Goal: Check status: Check status

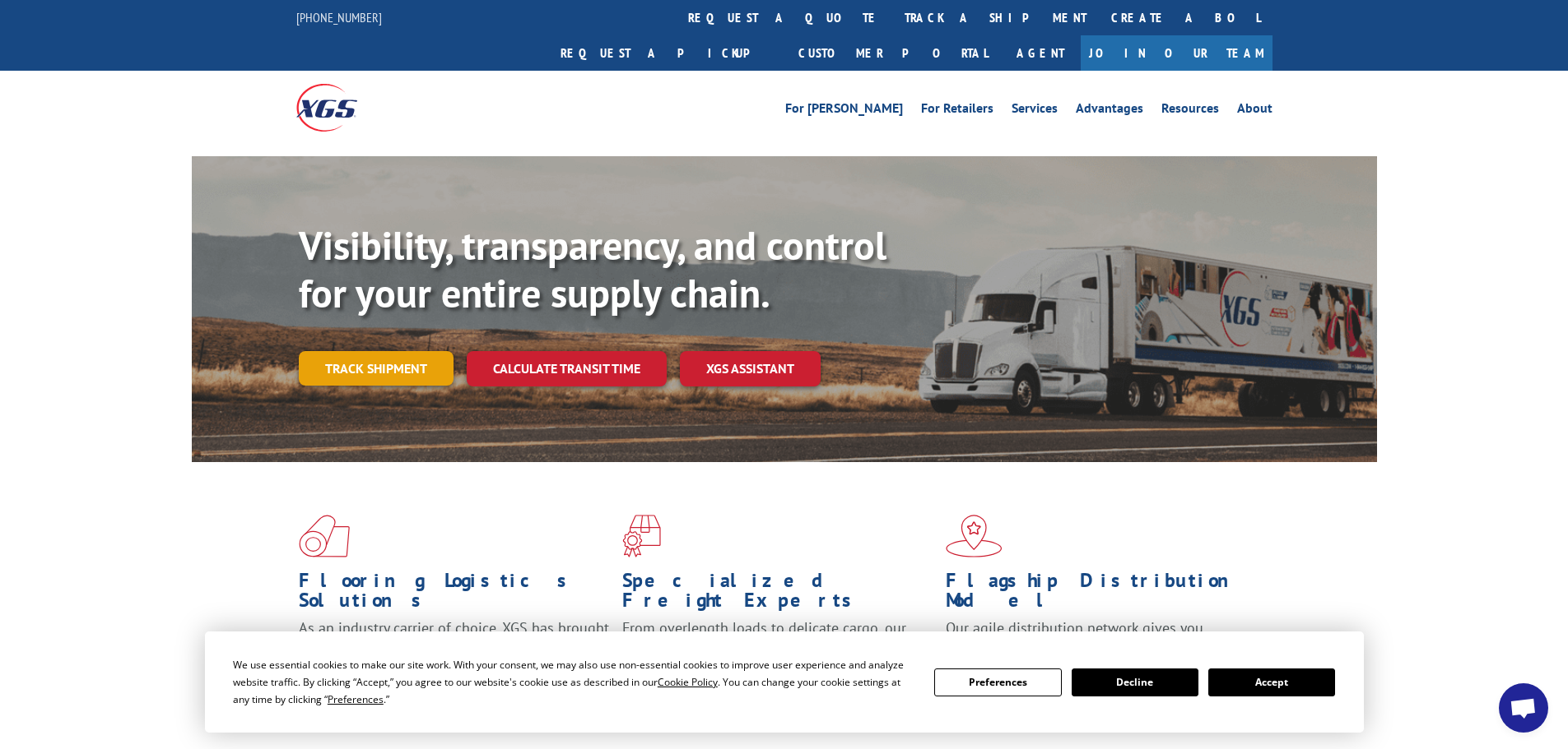
click at [347, 351] on link "Track shipment" at bounding box center [376, 369] width 155 height 35
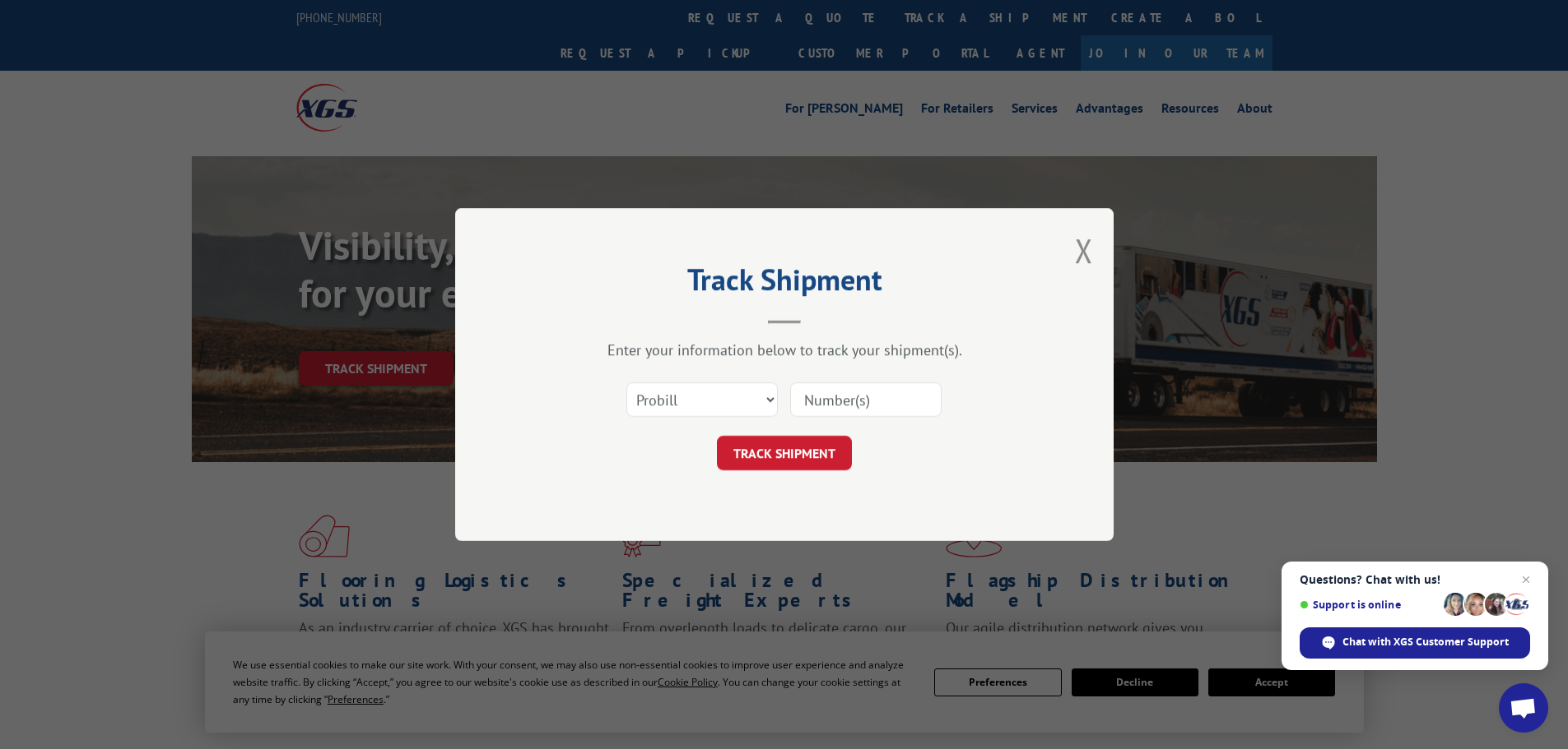
click at [896, 401] on input at bounding box center [866, 399] width 152 height 35
paste input "087763157"
type input "087763157"
click at [788, 450] on button "TRACK SHIPMENT" at bounding box center [784, 453] width 135 height 35
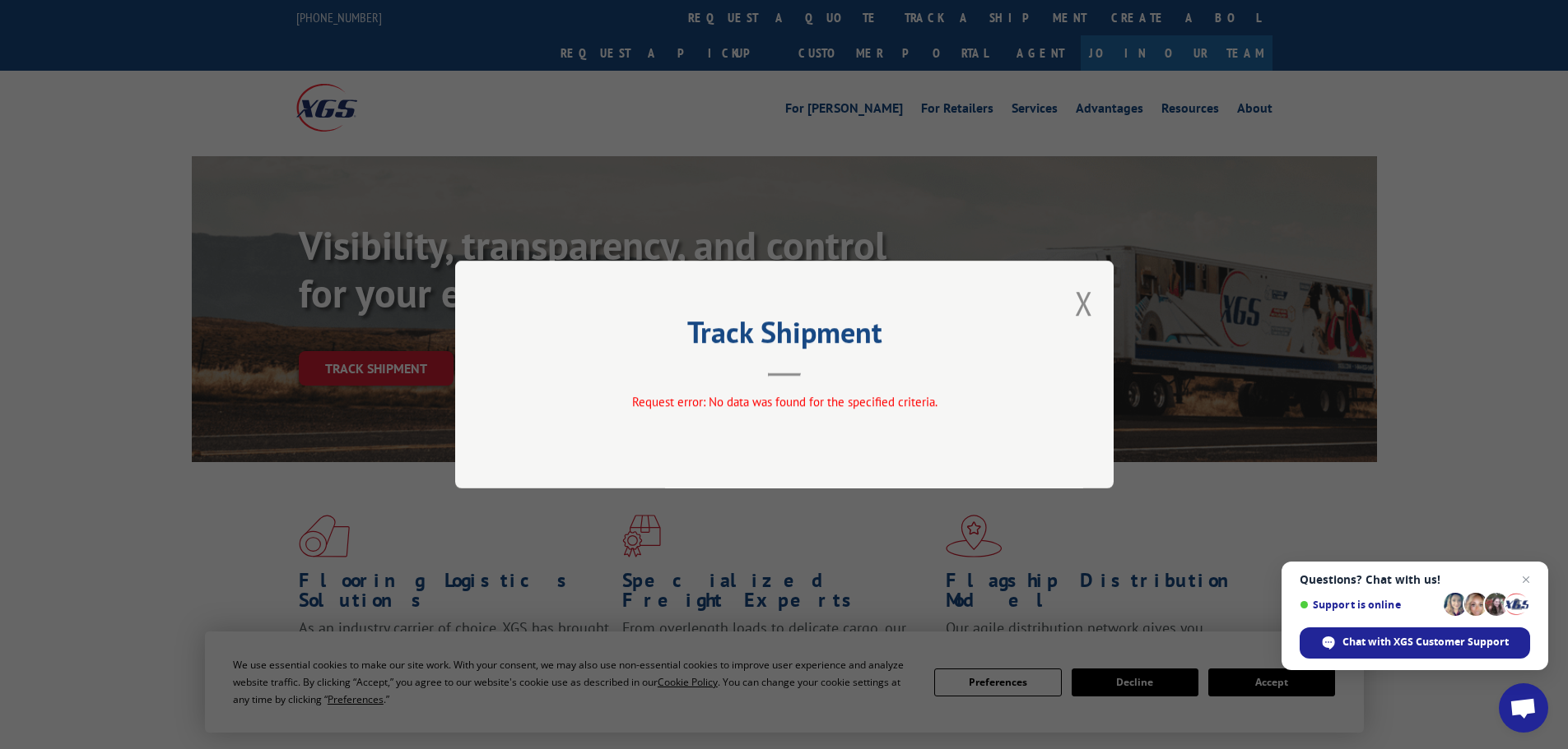
click at [1073, 304] on div "Track Shipment Request error: No data was found for the specified criteria." at bounding box center [784, 374] width 658 height 228
click at [1081, 302] on button "Close modal" at bounding box center [1084, 302] width 18 height 43
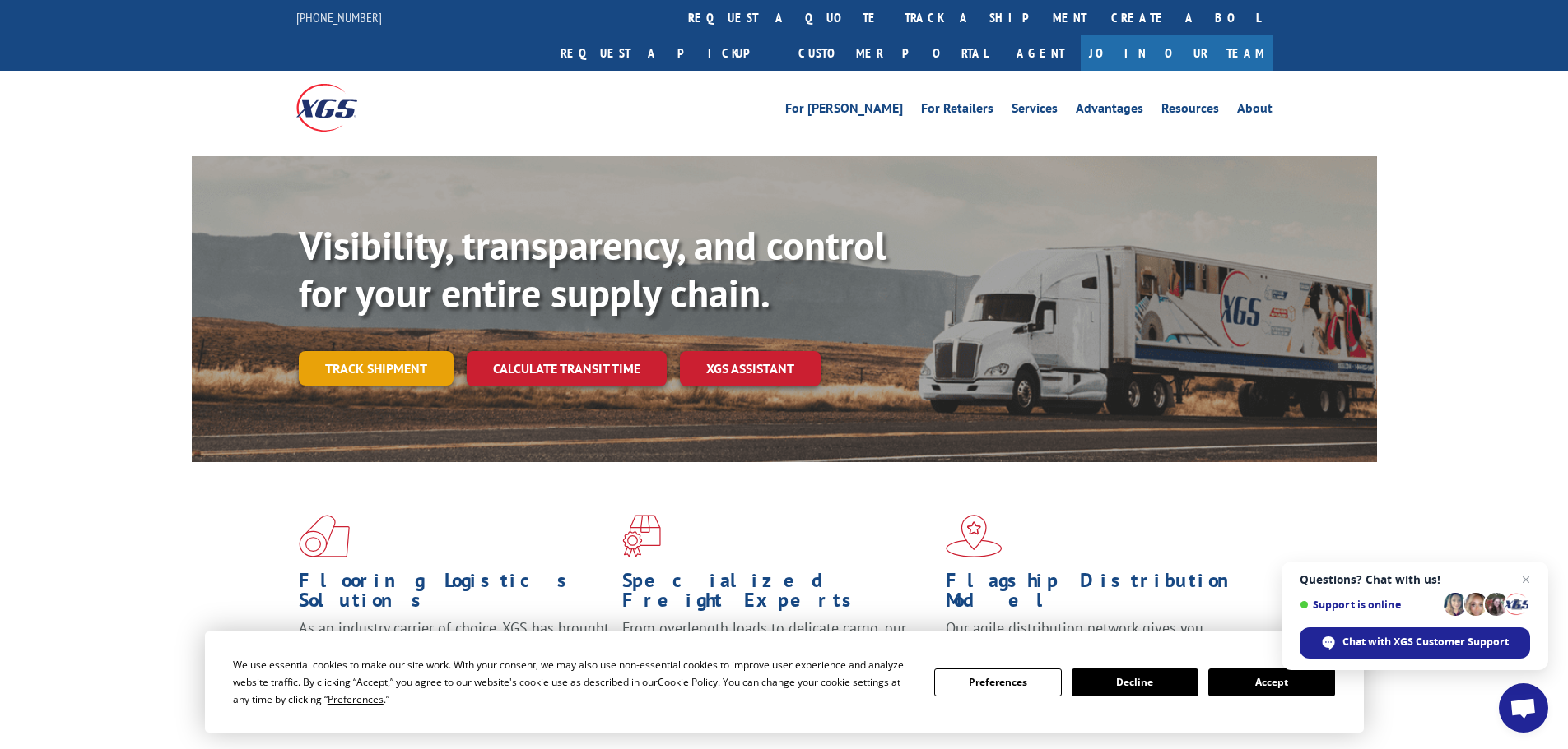
click at [376, 351] on link "Track shipment" at bounding box center [376, 369] width 155 height 35
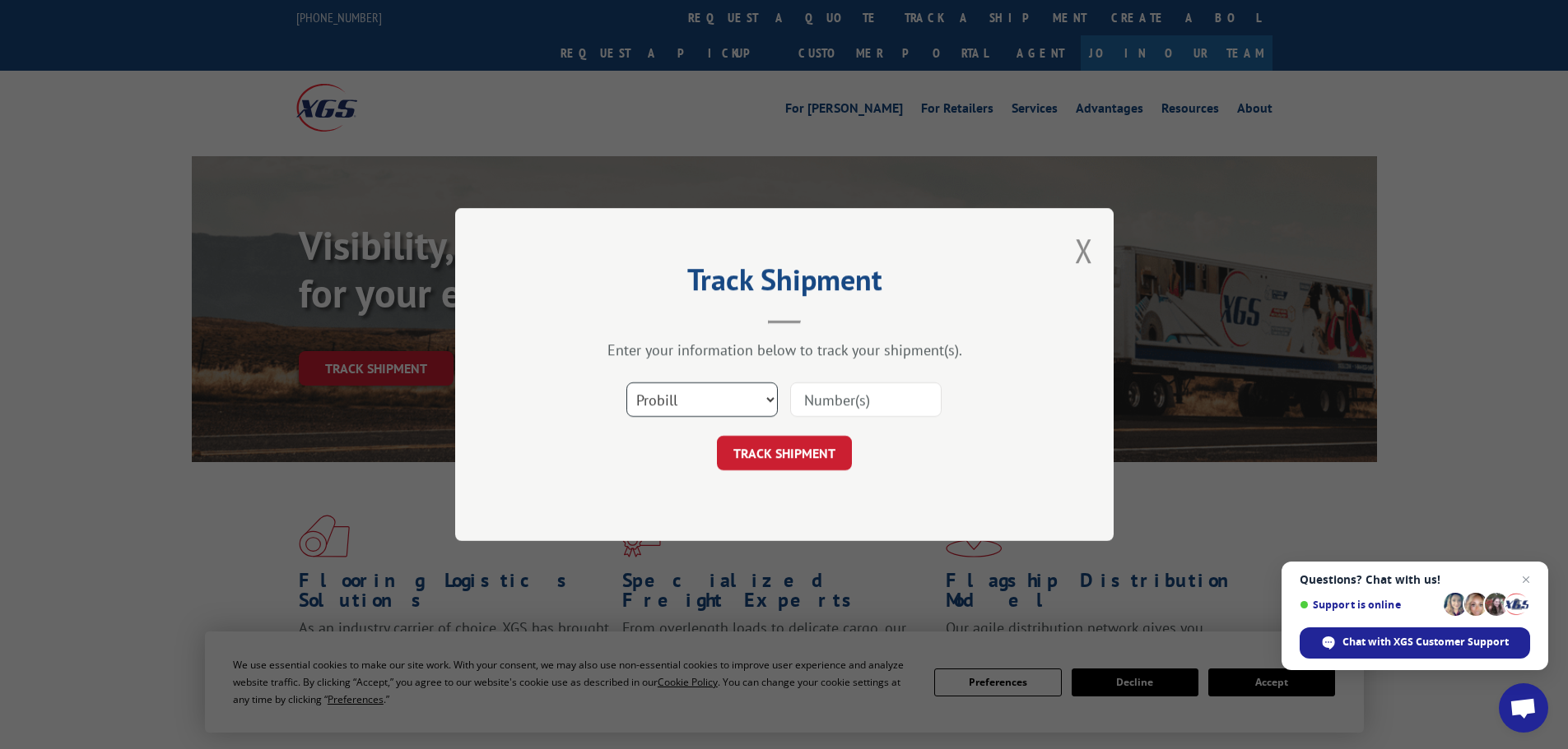
click at [669, 401] on select "Select category... Probill BOL PO" at bounding box center [702, 399] width 152 height 35
select select "bol"
click at [626, 382] on select "Select category... Probill BOL PO" at bounding box center [702, 399] width 152 height 35
click at [811, 410] on input at bounding box center [866, 399] width 152 height 35
paste input "00889690116985262"
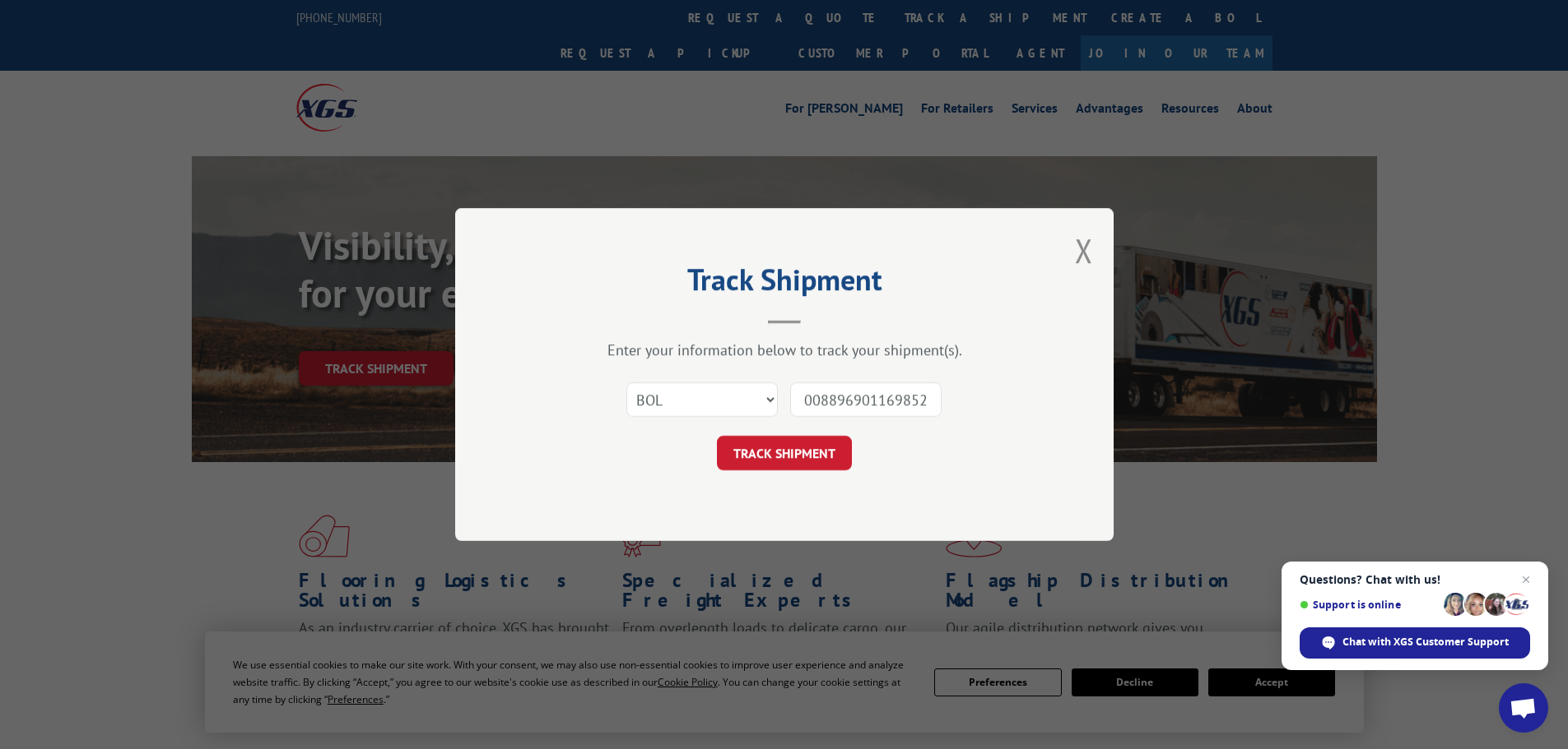
scroll to position [0, 17]
type input "00889690116985262"
click at [758, 456] on button "TRACK SHIPMENT" at bounding box center [784, 453] width 135 height 35
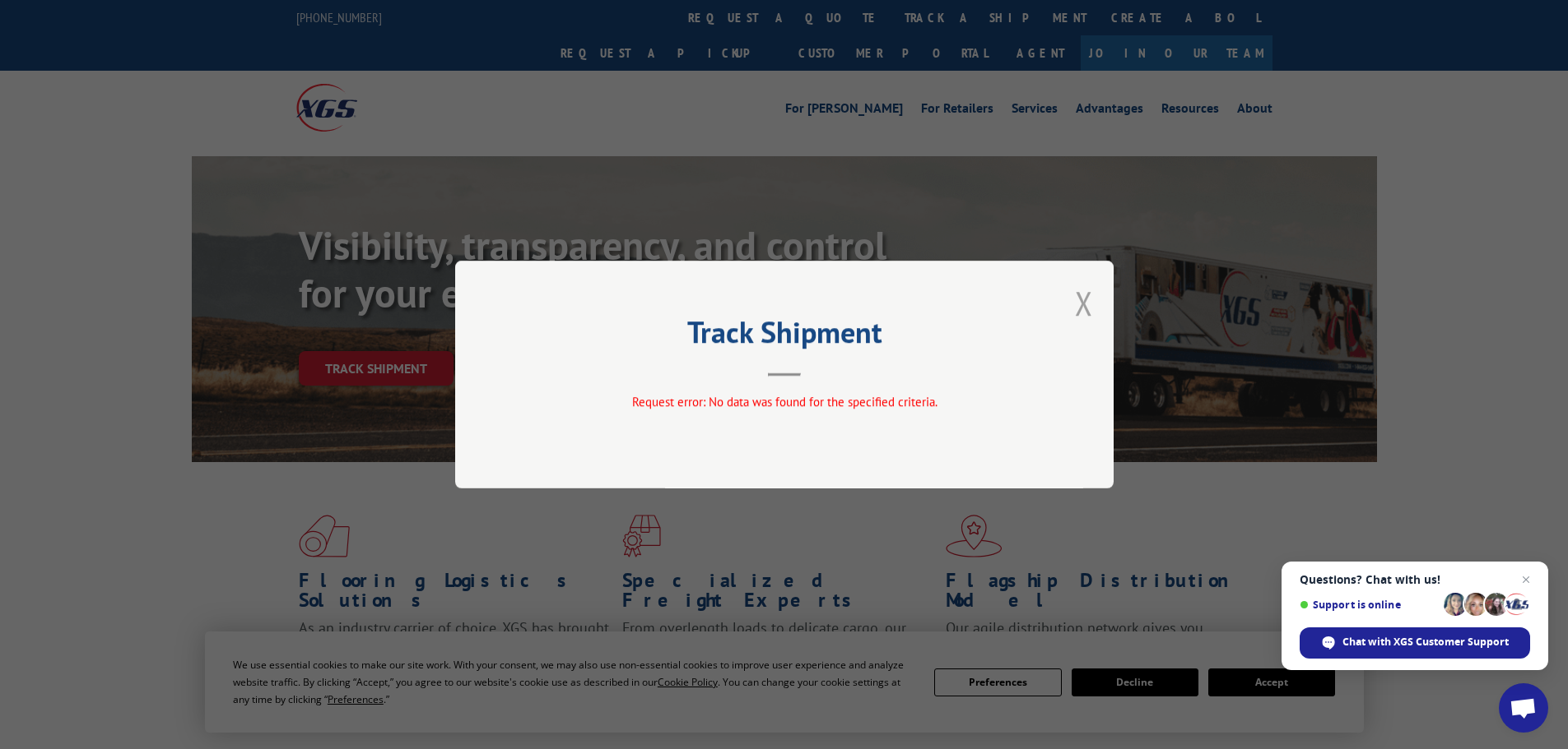
click at [1082, 311] on button "Close modal" at bounding box center [1084, 302] width 18 height 43
